Goal: Information Seeking & Learning: Learn about a topic

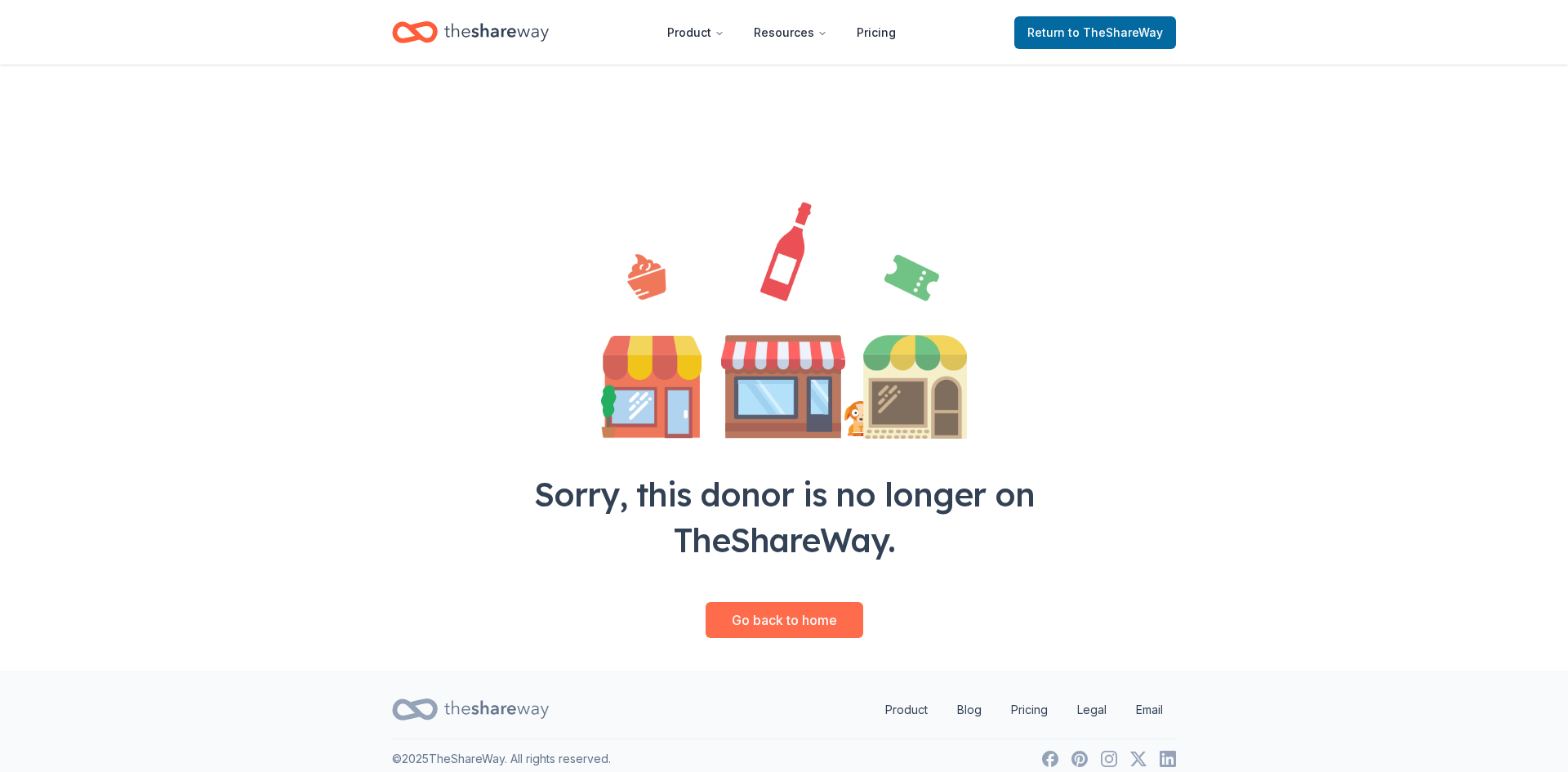
click at [793, 632] on link "Go back to home" at bounding box center [784, 621] width 158 height 36
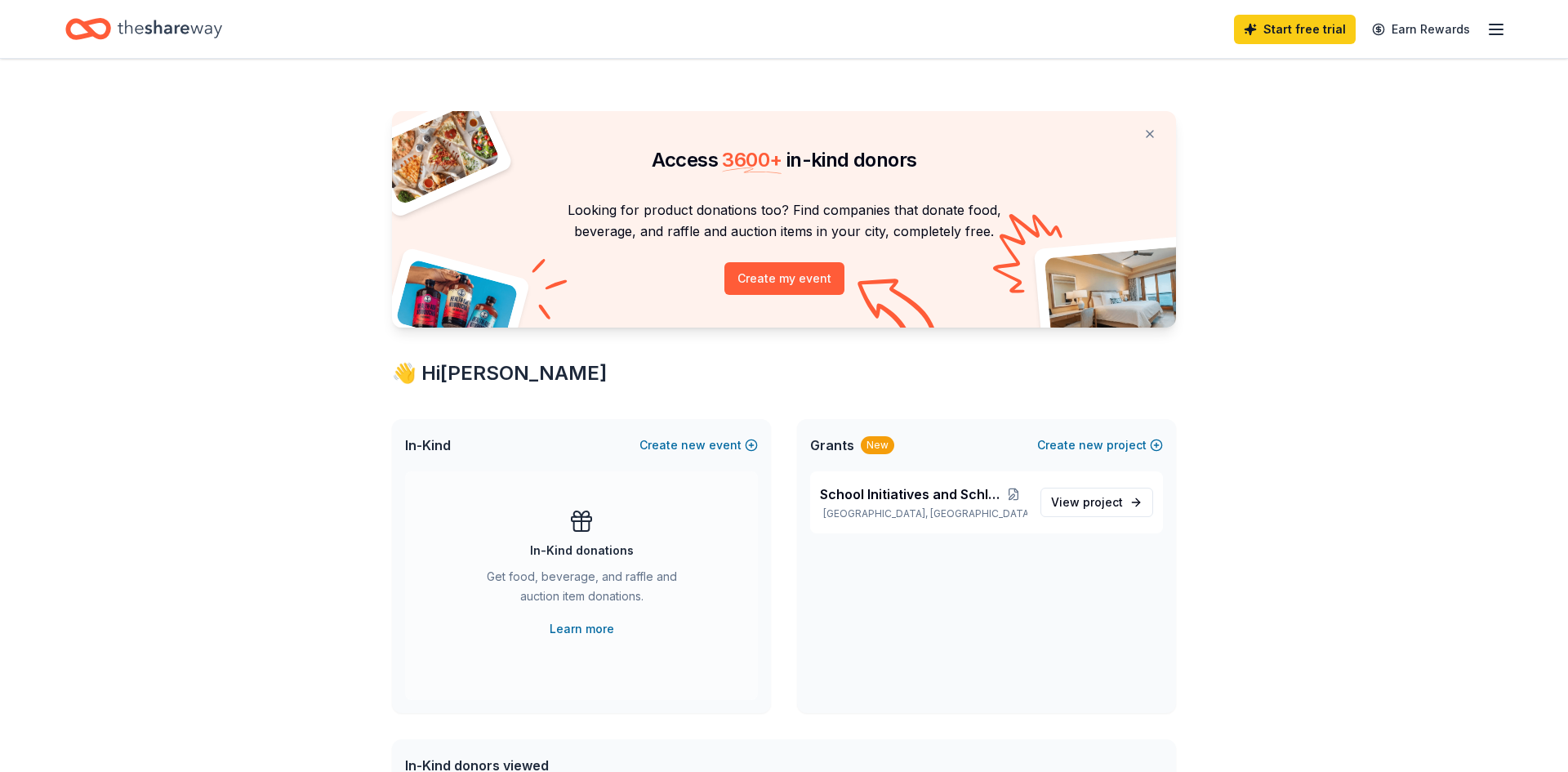
click at [801, 622] on div "School Initiatives and Schlorships [GEOGRAPHIC_DATA], [GEOGRAPHIC_DATA] View pr…" at bounding box center [986, 592] width 379 height 242
